Goal: Information Seeking & Learning: Learn about a topic

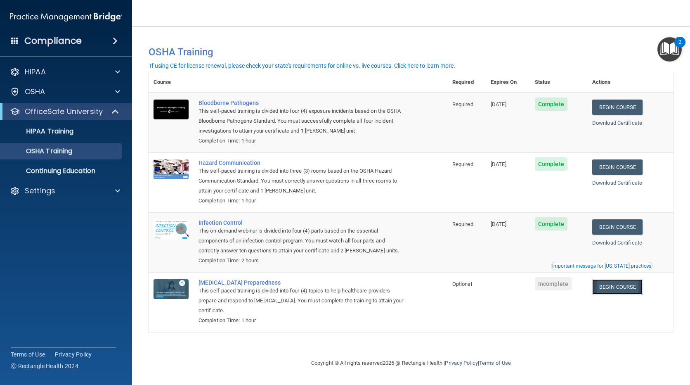
click at [626, 286] on link "Begin Course" at bounding box center [617, 286] width 50 height 15
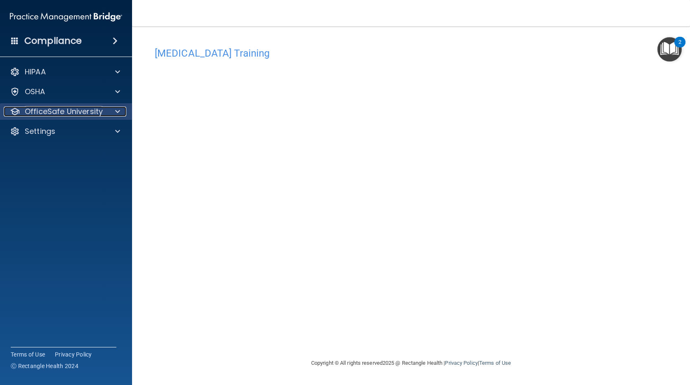
click at [114, 109] on div at bounding box center [116, 111] width 21 height 10
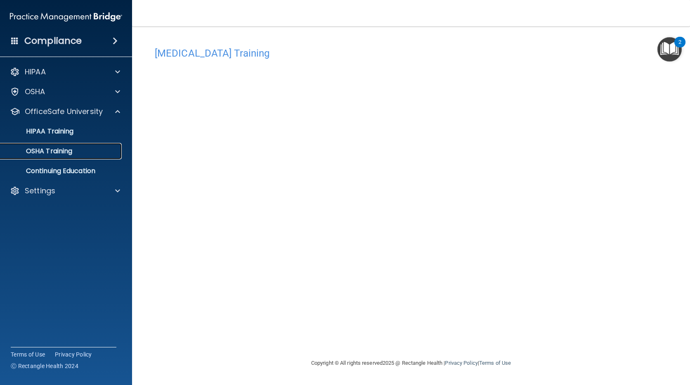
click at [73, 156] on link "OSHA Training" at bounding box center [57, 151] width 130 height 17
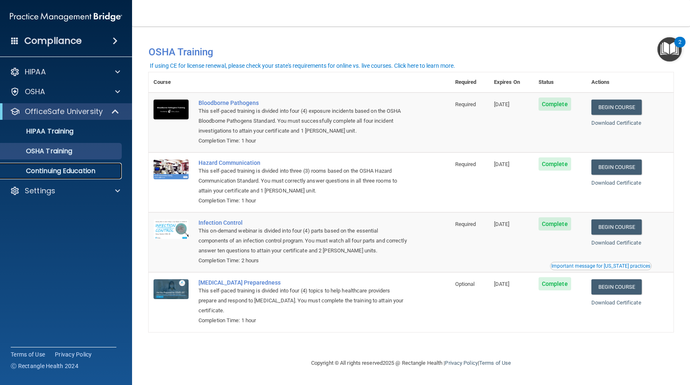
click at [86, 174] on p "Continuing Education" at bounding box center [61, 171] width 113 height 8
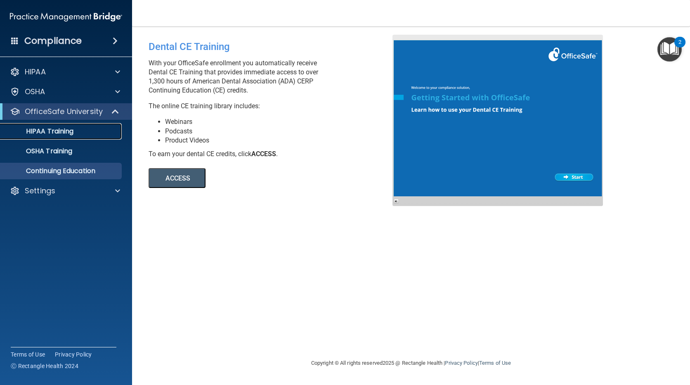
click at [53, 132] on p "HIPAA Training" at bounding box center [39, 131] width 68 height 8
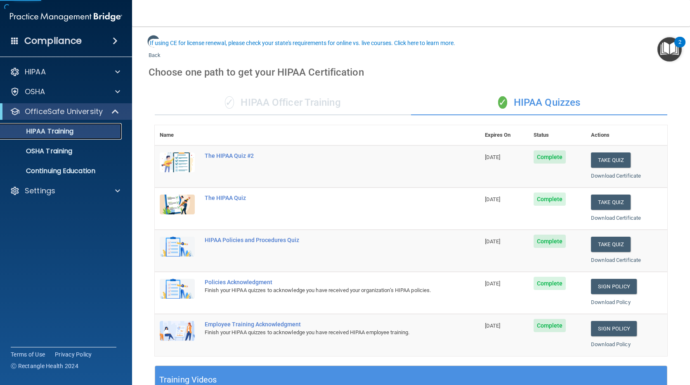
scroll to position [83, 0]
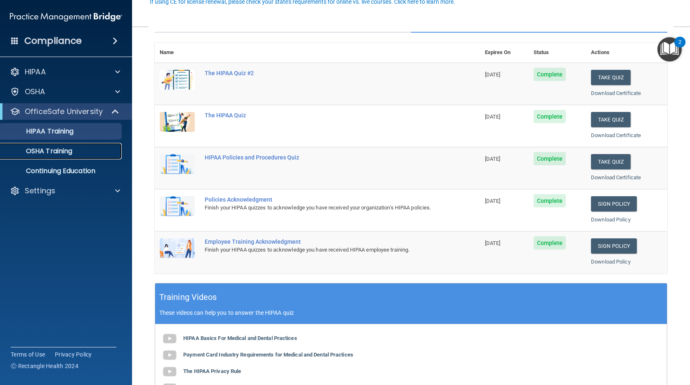
click at [85, 154] on div "OSHA Training" at bounding box center [61, 151] width 113 height 8
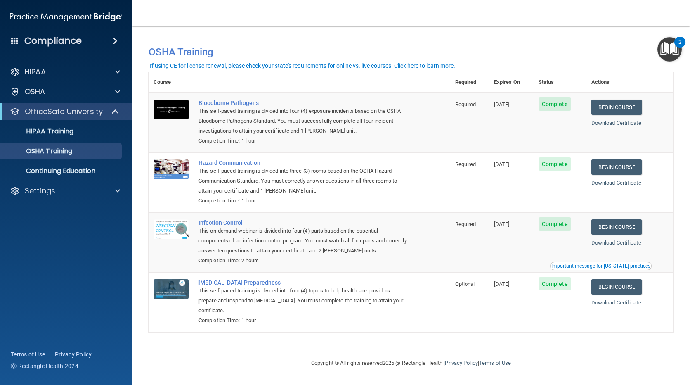
click at [490, 31] on main "You have a course that has expired or is incomplete. Please complete the course…" at bounding box center [411, 205] width 558 height 358
drag, startPoint x: 623, startPoint y: 3, endPoint x: 473, endPoint y: 26, distance: 151.9
click at [473, 26] on nav "Toggle navigation Felicia Garcia fgarcia@mosaicdentalcollective.com Manage My E…" at bounding box center [411, 13] width 558 height 26
click at [75, 186] on div "Settings" at bounding box center [55, 191] width 102 height 10
click at [59, 229] on p "Sign Out" at bounding box center [61, 230] width 113 height 8
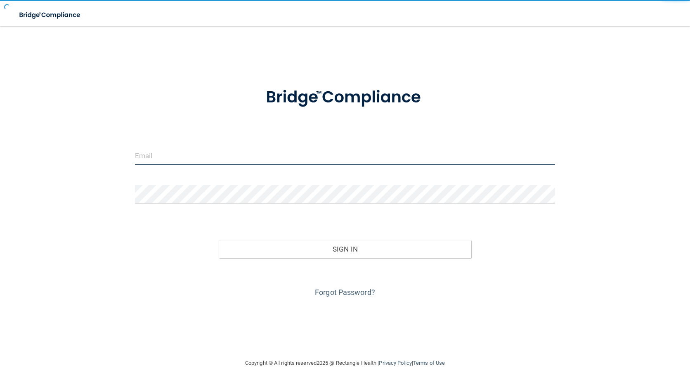
type input "gruiz@mosaicdentalcollective.com"
